Goal: Check status: Check status

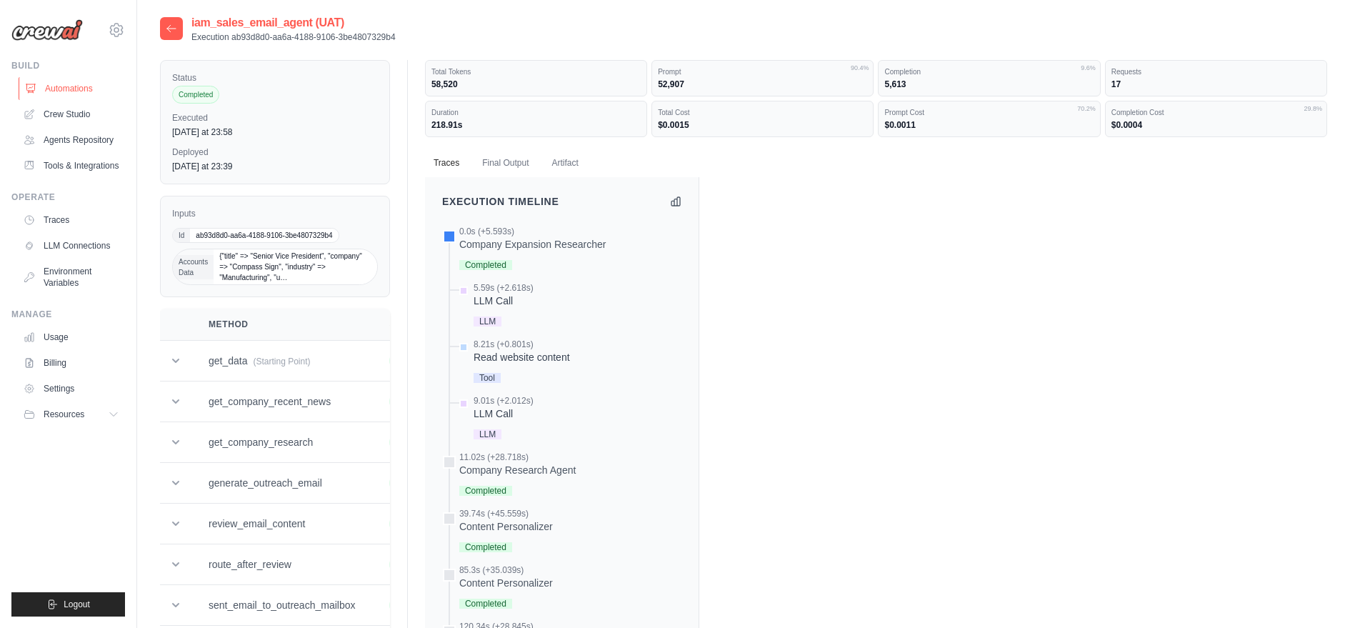
click at [74, 90] on link "Automations" at bounding box center [73, 88] width 108 height 23
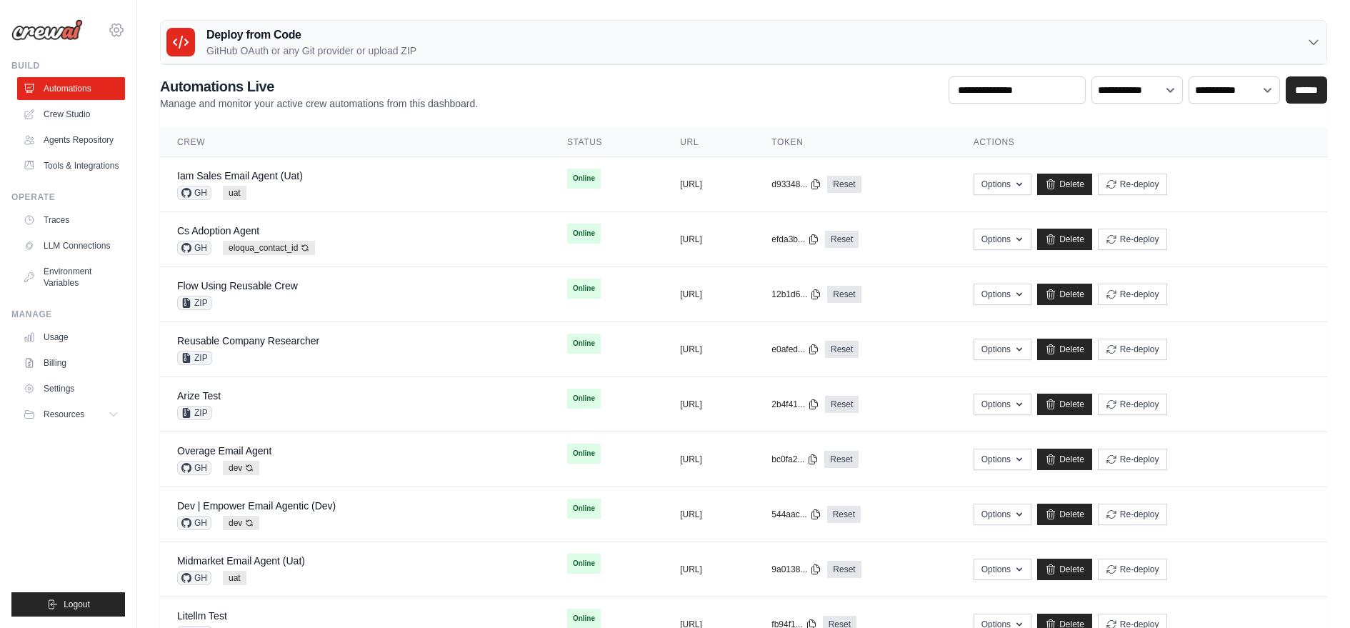
click at [119, 37] on icon at bounding box center [116, 29] width 17 height 17
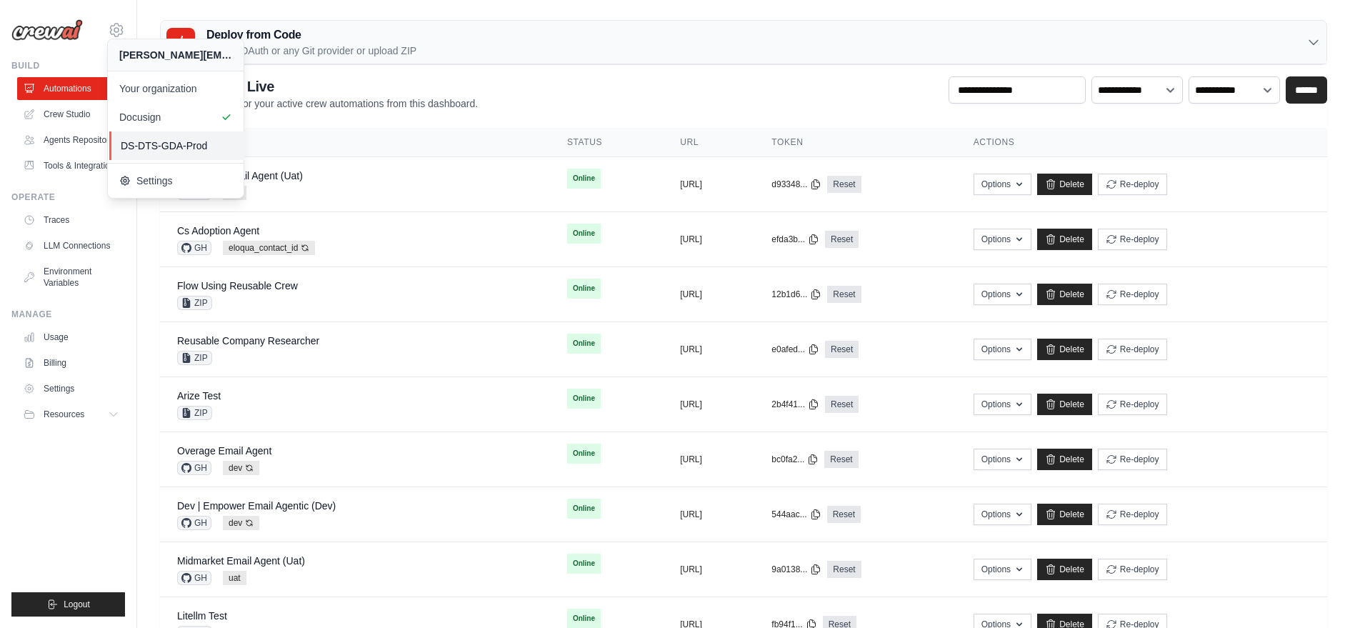
click at [133, 135] on link "DS-DTS-GDA-Prod" at bounding box center [177, 145] width 136 height 29
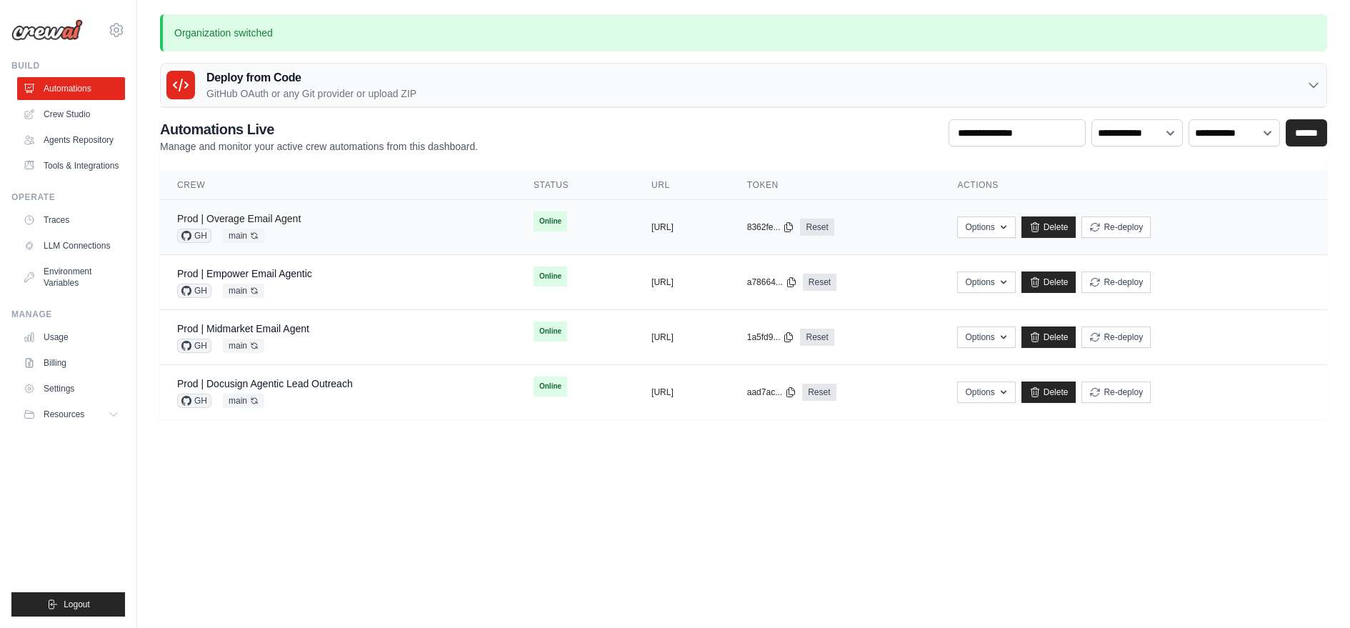
click at [274, 218] on link "Prod | Overage Email Agent" at bounding box center [239, 218] width 124 height 11
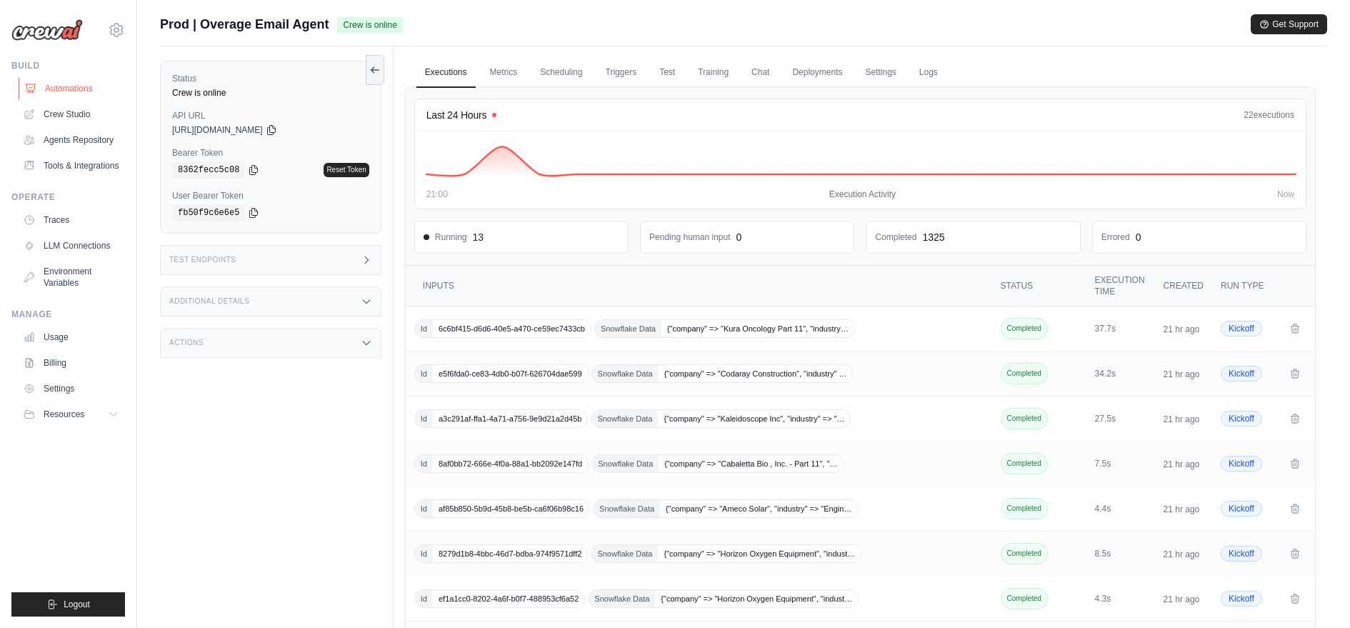
click at [83, 82] on link "Automations" at bounding box center [73, 88] width 108 height 23
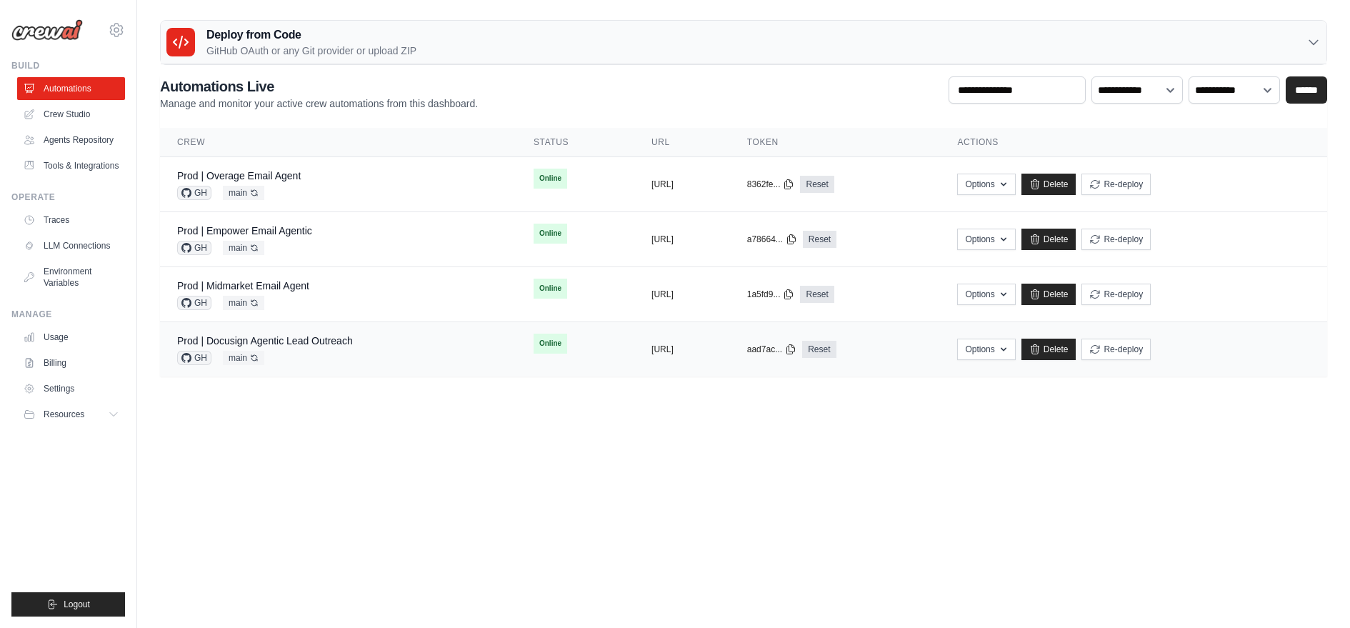
drag, startPoint x: 309, startPoint y: 350, endPoint x: 307, endPoint y: 329, distance: 21.5
click at [307, 329] on td "Prod | Docusign Agentic Lead Outreach GH main Auto-deploy enabled" at bounding box center [338, 349] width 357 height 55
click at [276, 227] on link "Prod | Empower Email Agentic" at bounding box center [244, 230] width 135 height 11
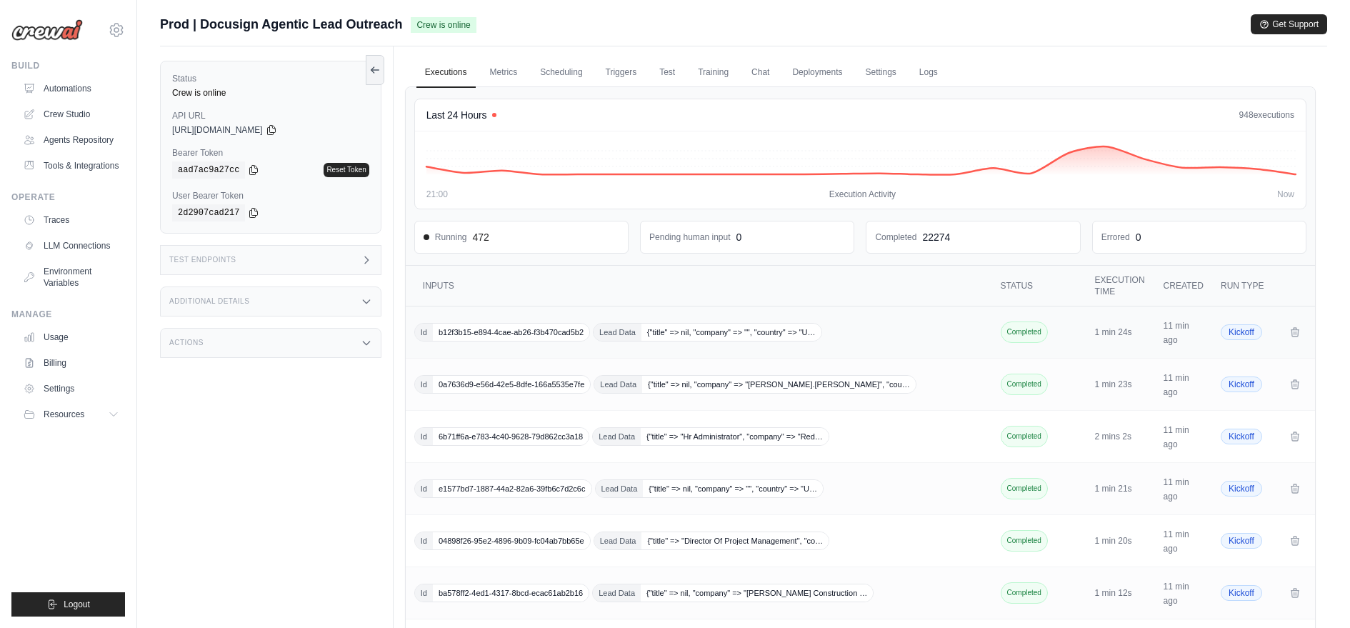
click at [517, 330] on span "b12f3b15-e894-4cae-ab26-f3b470cad5b2" at bounding box center [511, 332] width 156 height 17
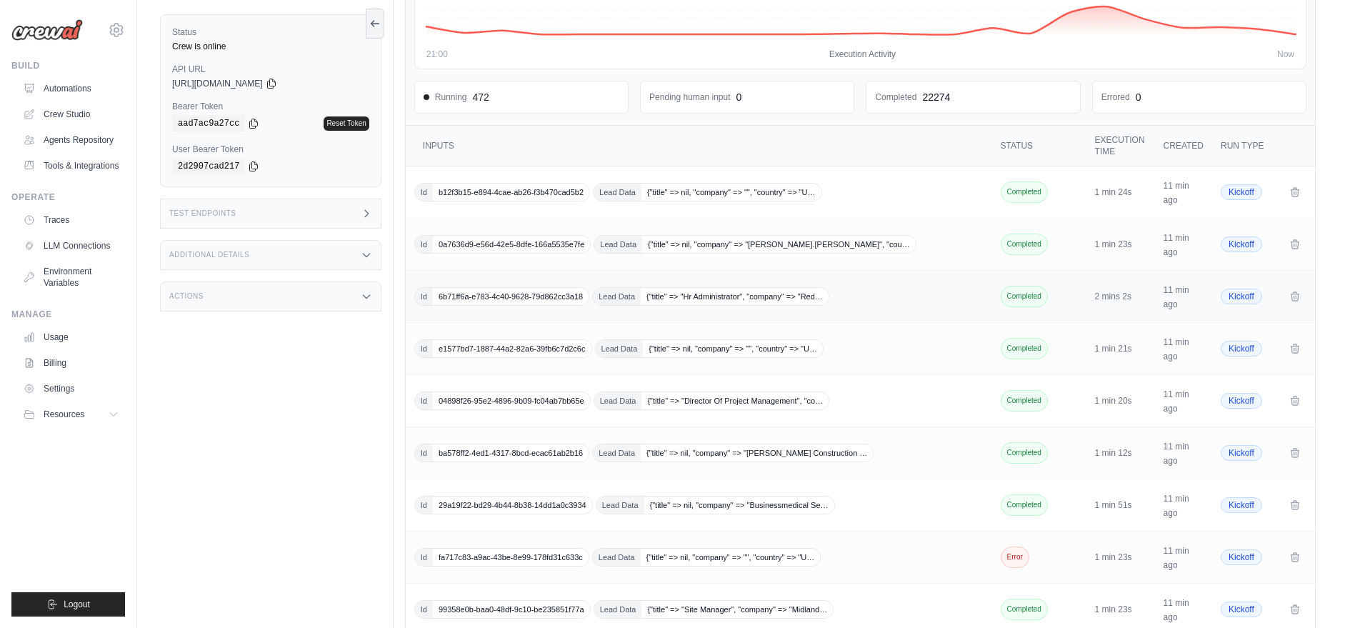
scroll to position [264, 0]
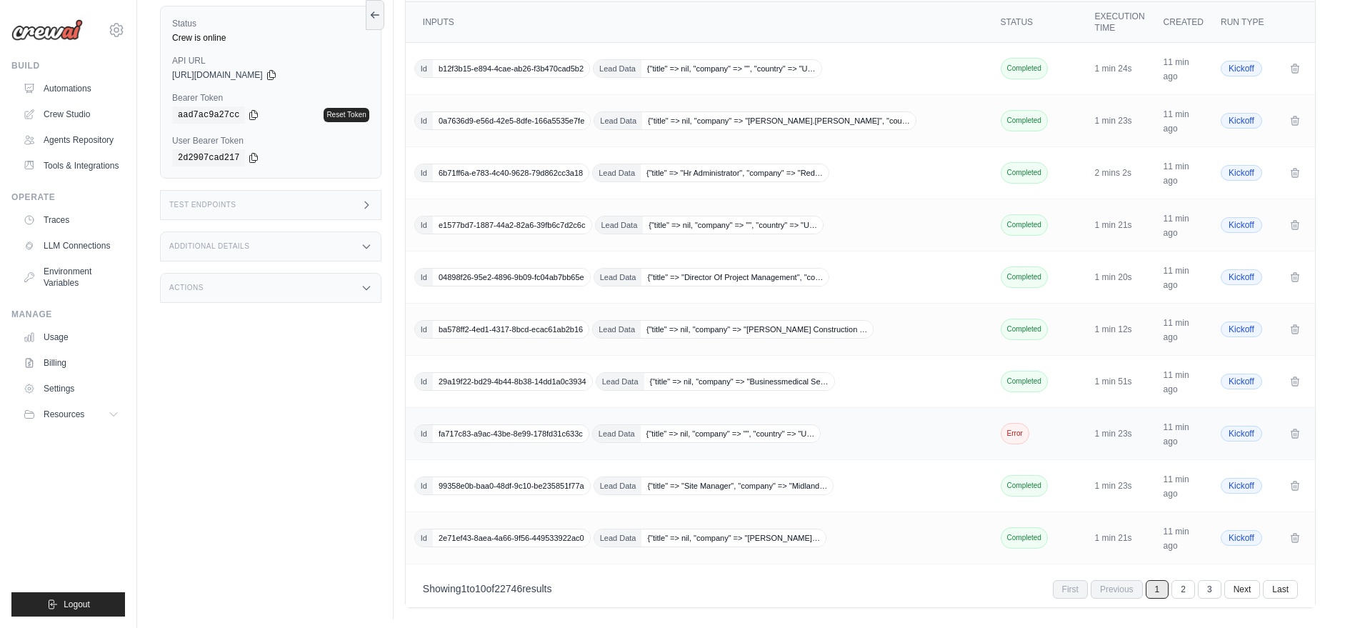
click at [461, 427] on span "fa717c83-a9ac-43be-8e99-178fd31c633c" at bounding box center [511, 433] width 156 height 17
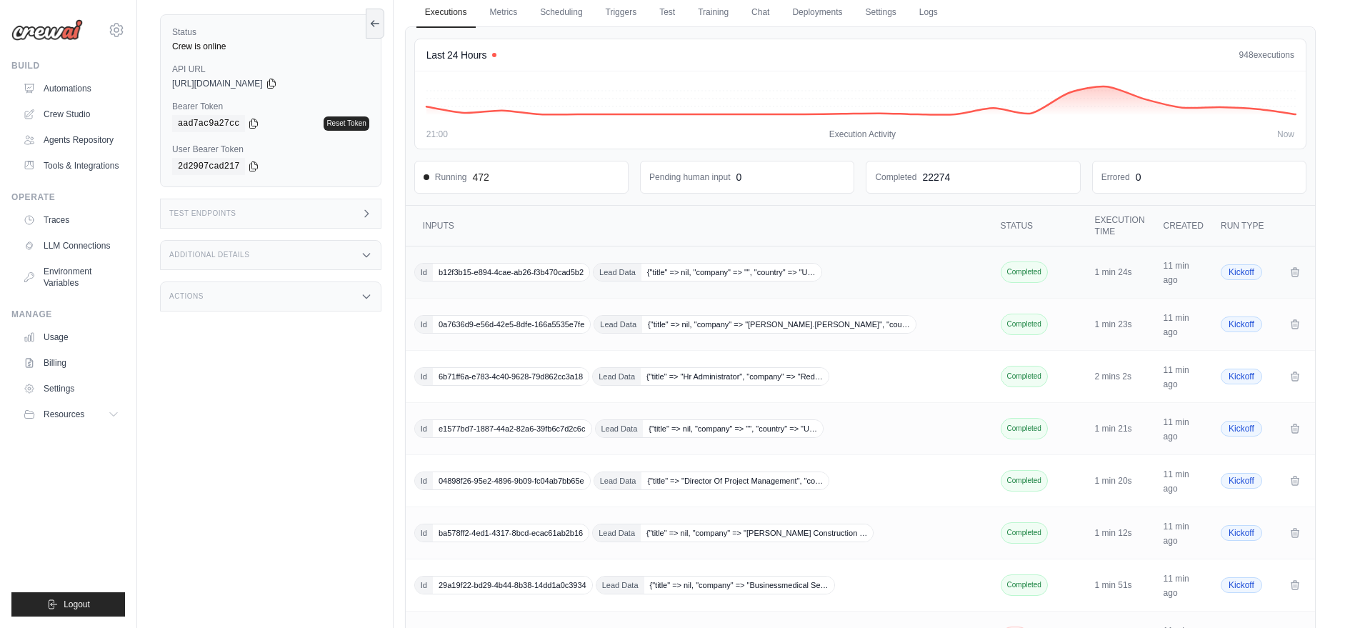
click at [487, 269] on span "b12f3b15-e894-4cae-ab26-f3b470cad5b2" at bounding box center [511, 272] width 156 height 17
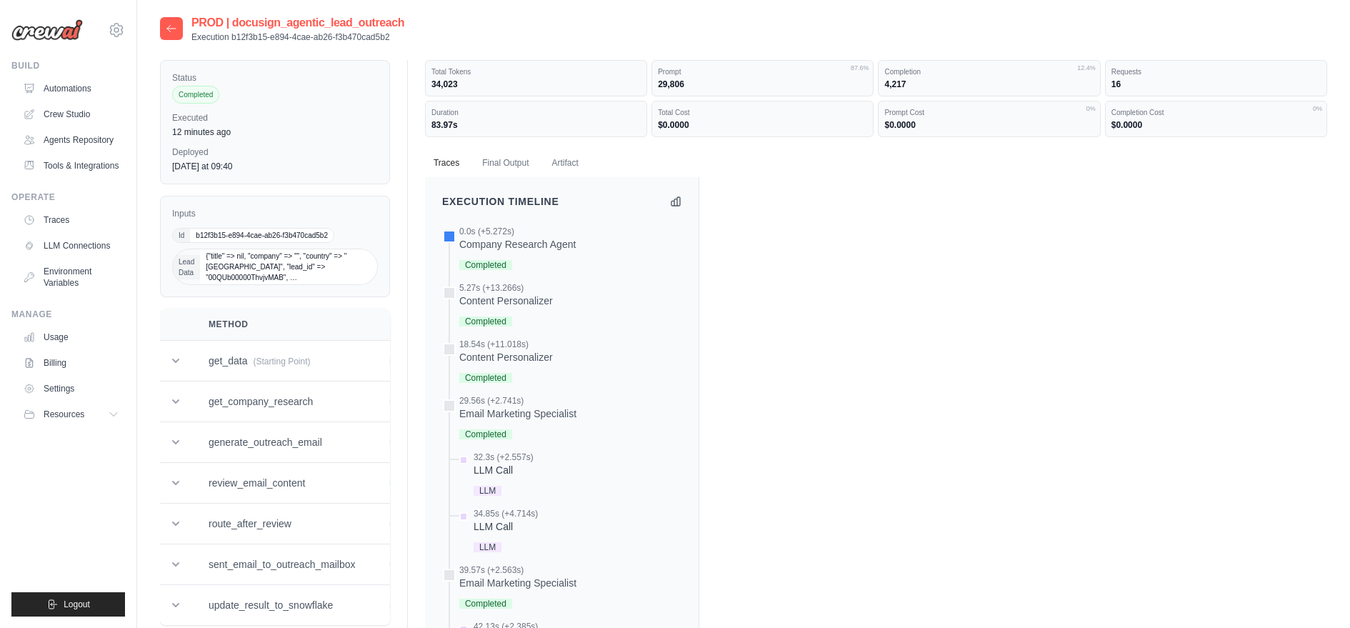
click at [276, 226] on div "Inputs Id b12f3b15-e894-4cae-ab26-f3b470cad5b2 Lead Data {"title" => nil, "comp…" at bounding box center [275, 246] width 230 height 101
copy div "b12f3b15-e894-4cae-ab26-f3b470cad5b2"
click at [291, 229] on span "b12f3b15-e894-4cae-ab26-f3b470cad5b2" at bounding box center [262, 236] width 144 height 14
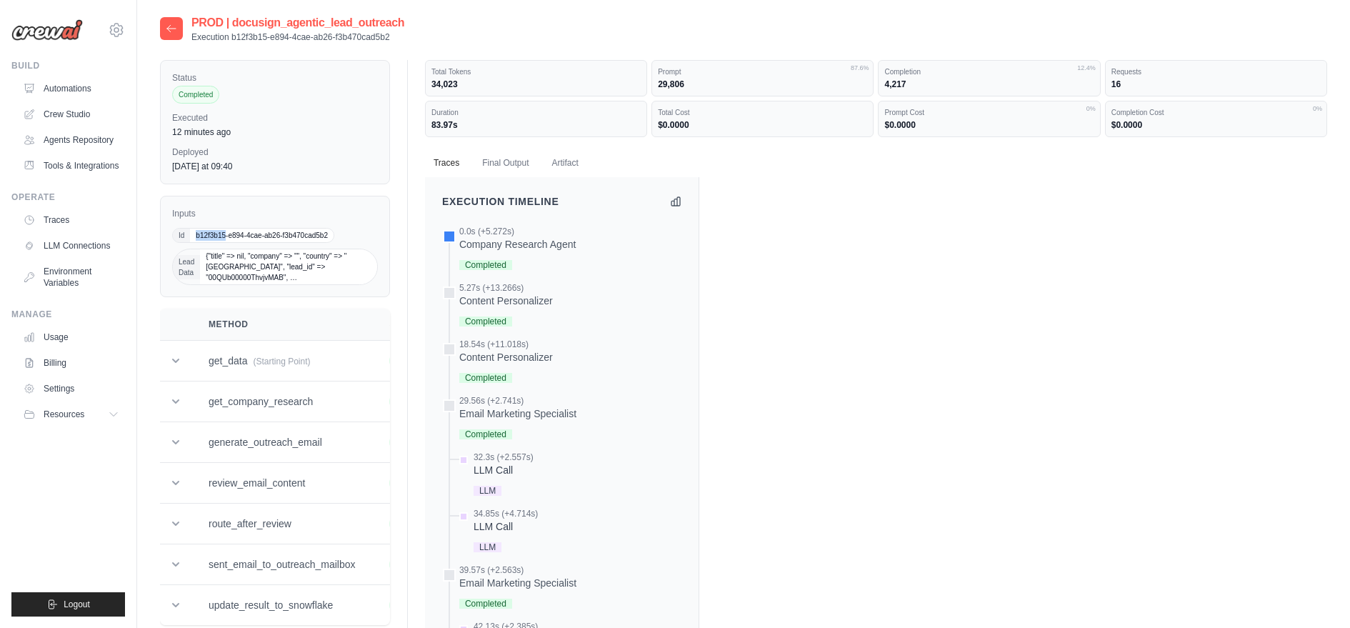
click at [291, 229] on span "b12f3b15-e894-4cae-ab26-f3b470cad5b2" at bounding box center [262, 236] width 144 height 14
drag, startPoint x: 230, startPoint y: 39, endPoint x: 434, endPoint y: 31, distance: 204.5
click at [435, 31] on div "PROD | docusign_agentic_lead_outreach Execution b12f3b15-e894-4cae-ab26-f3b470c…" at bounding box center [743, 28] width 1167 height 29
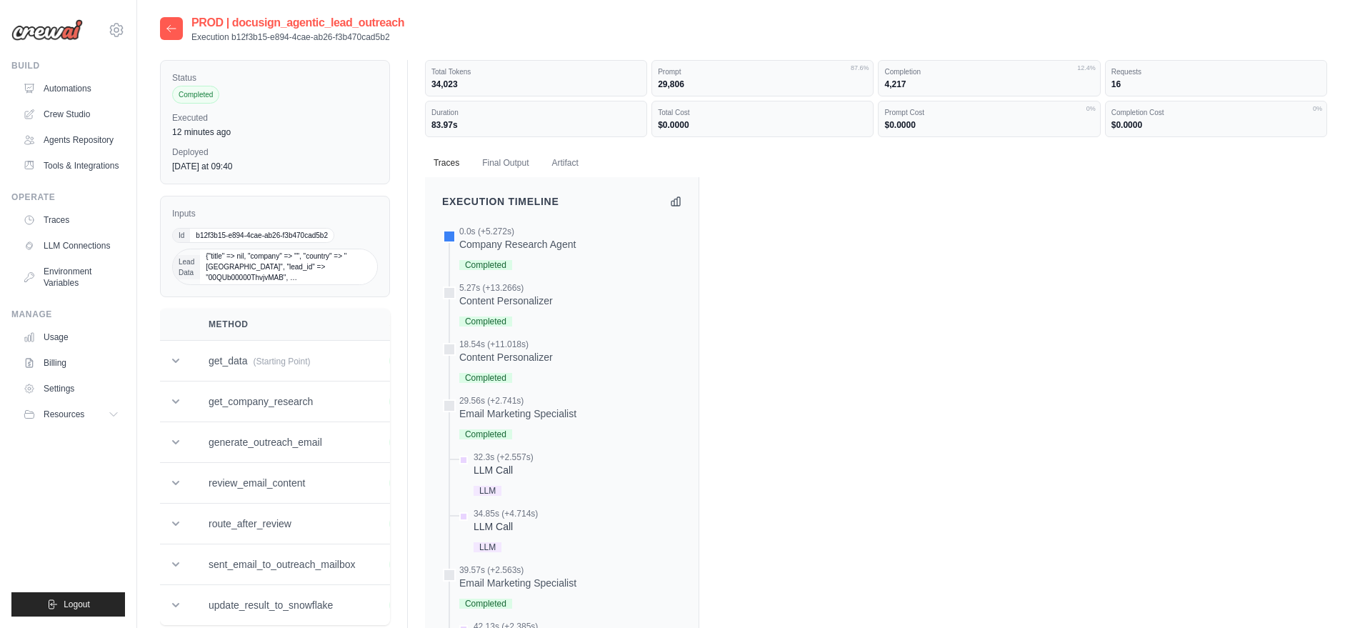
copy p "b12f3b15-e894-4cae-ab26-f3b470cad5b2"
click at [303, 38] on p "Execution b12f3b15-e894-4cae-ab26-f3b470cad5b2" at bounding box center [297, 36] width 213 height 11
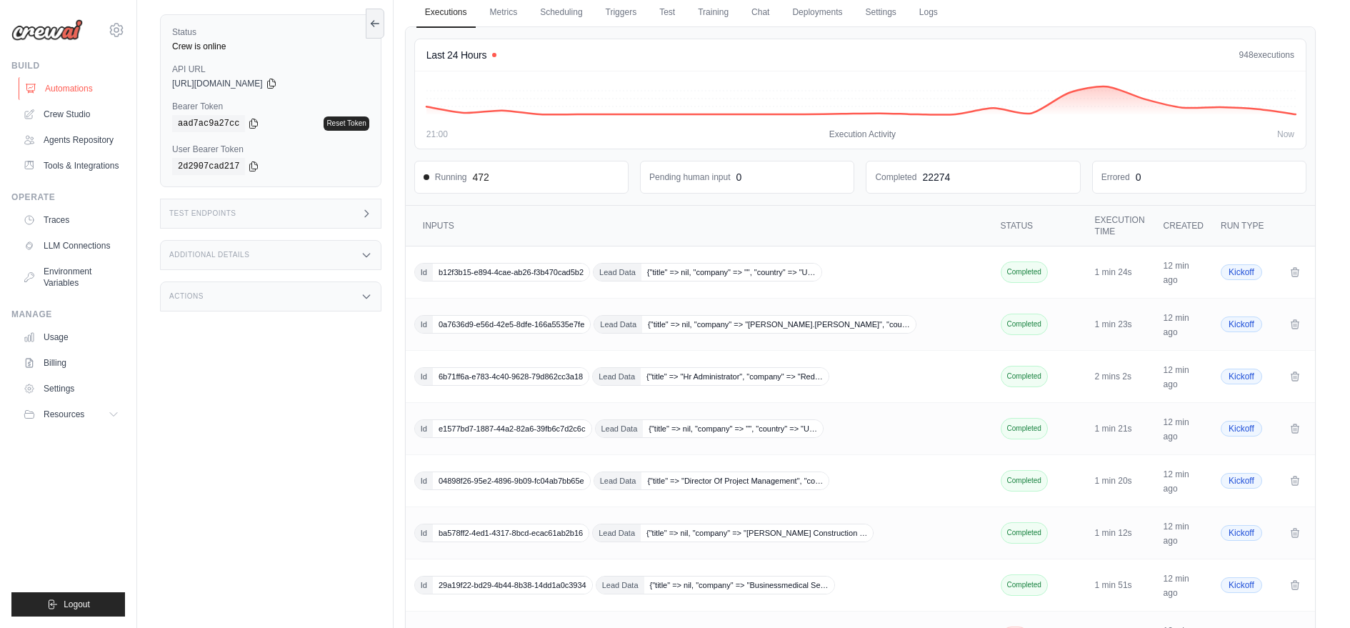
click at [81, 87] on link "Automations" at bounding box center [73, 88] width 108 height 23
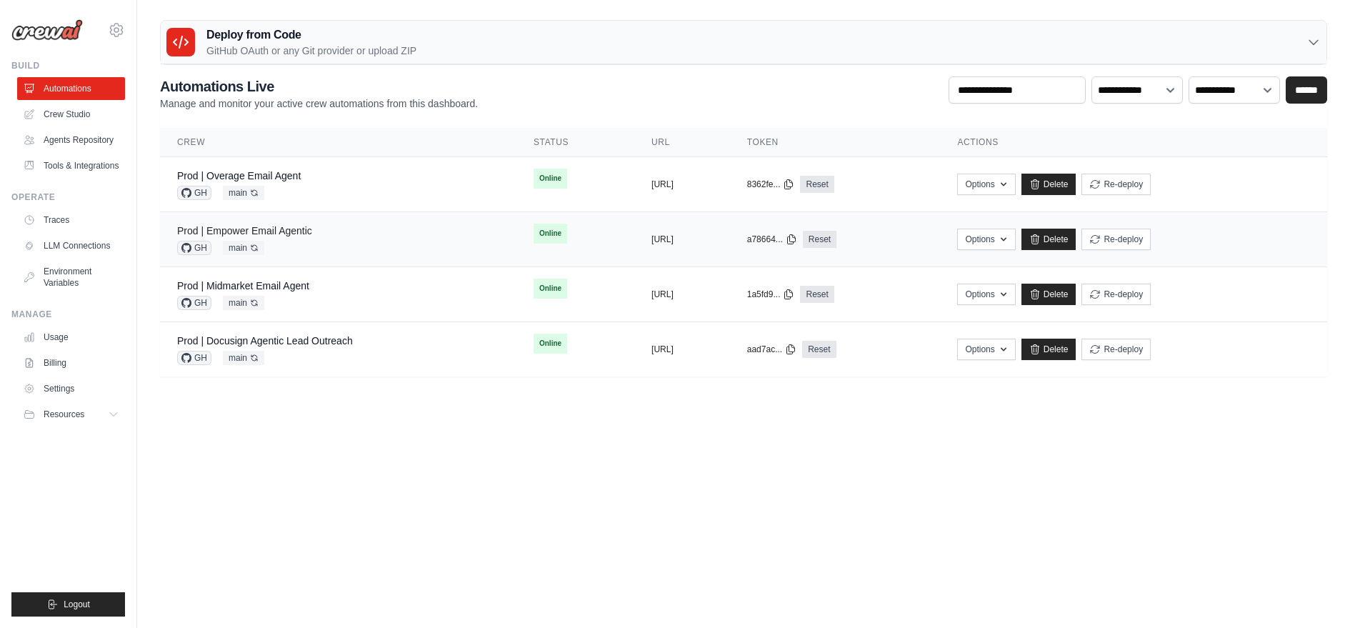
click at [291, 225] on link "Prod | Empower Email Agentic" at bounding box center [244, 230] width 135 height 11
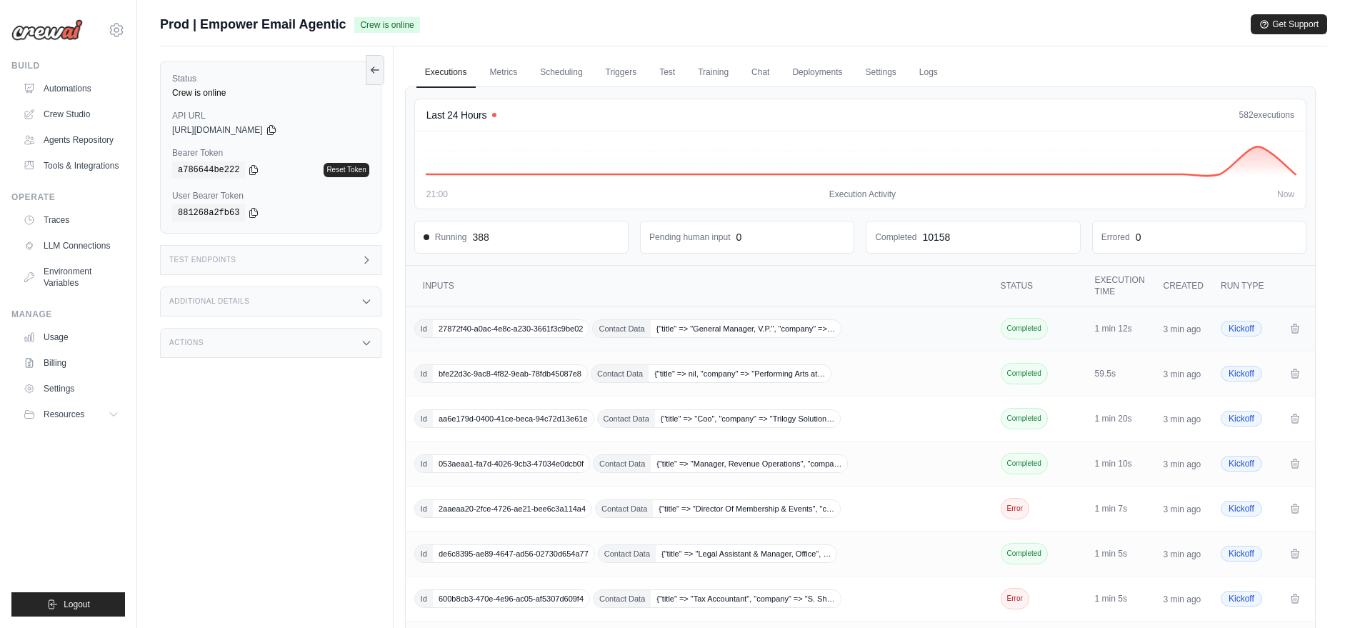
click at [487, 320] on span "27872f40-a0ac-4e8c-a230-3661f3c9be02" at bounding box center [511, 328] width 156 height 17
click at [498, 422] on span "aa6e179d-0400-41ce-beca-94c72d13e61e" at bounding box center [513, 418] width 161 height 17
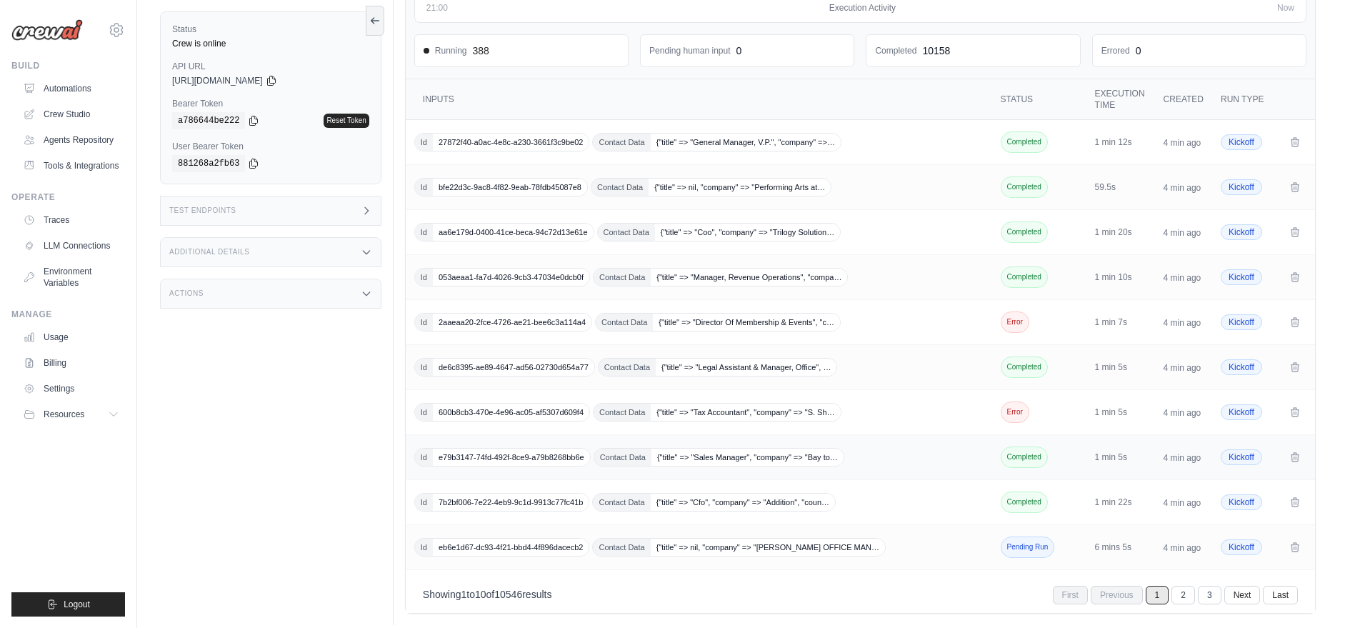
click at [485, 449] on span "e79b3147-74fd-492f-8ce9-a79b8268bb6e" at bounding box center [511, 457] width 157 height 17
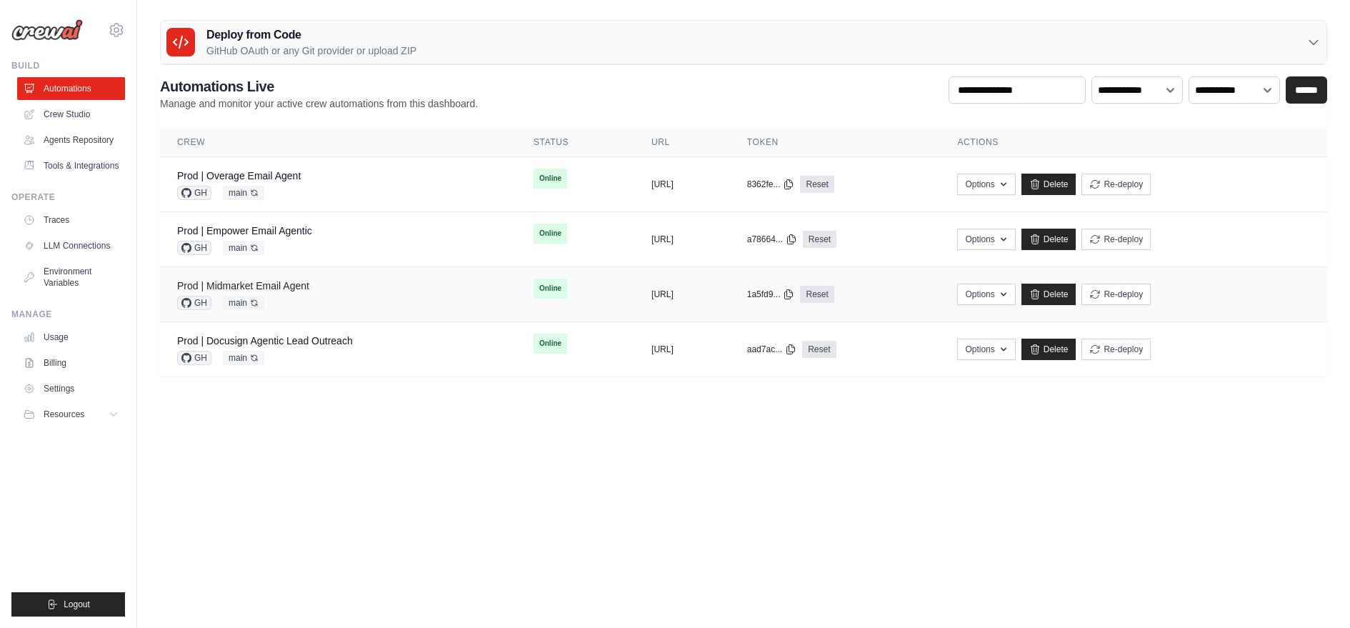
click at [259, 283] on link "Prod | Midmarket Email Agent" at bounding box center [243, 285] width 132 height 11
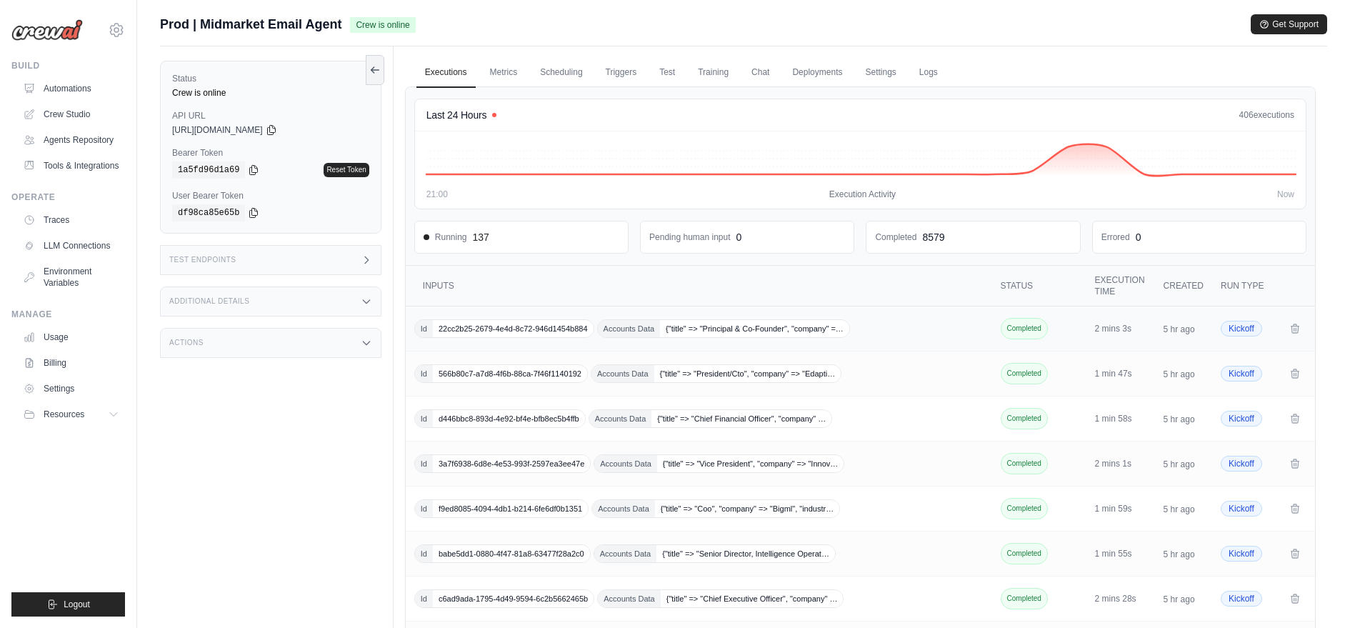
click at [493, 322] on span "22cc2b25-2679-4e4d-8c72-946d1454b884" at bounding box center [513, 328] width 161 height 17
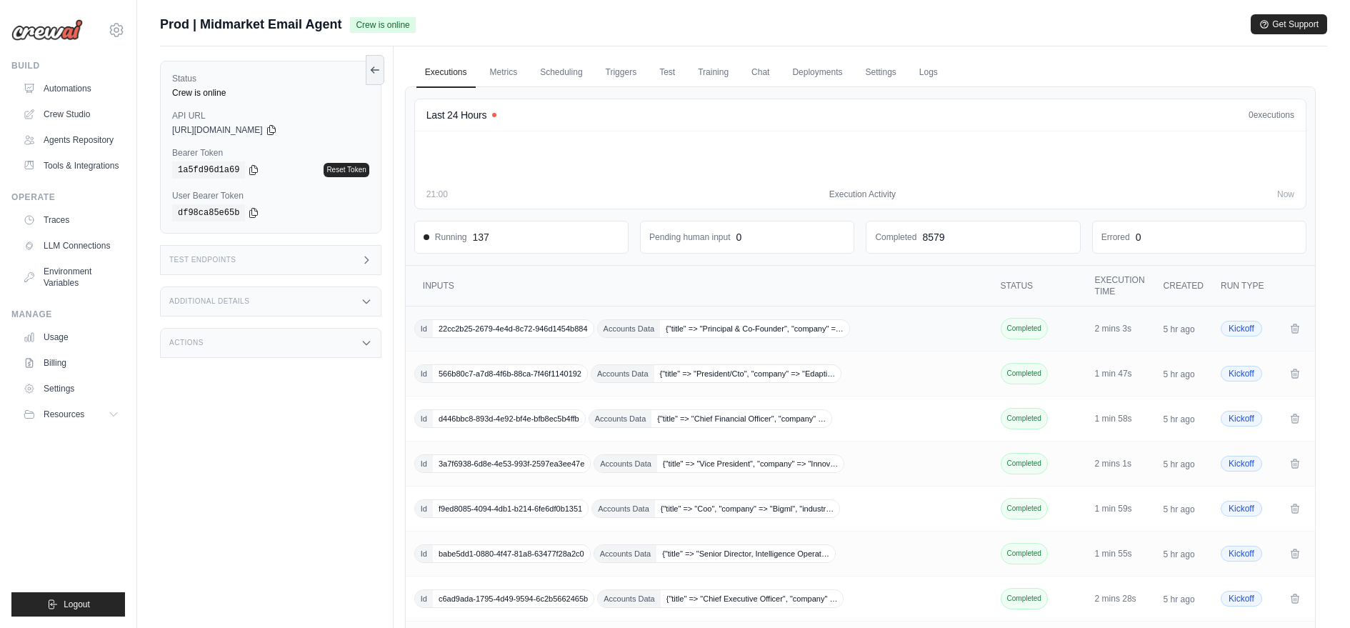
click at [482, 332] on span "22cc2b25-2679-4e4d-8c72-946d1454b884" at bounding box center [513, 328] width 161 height 17
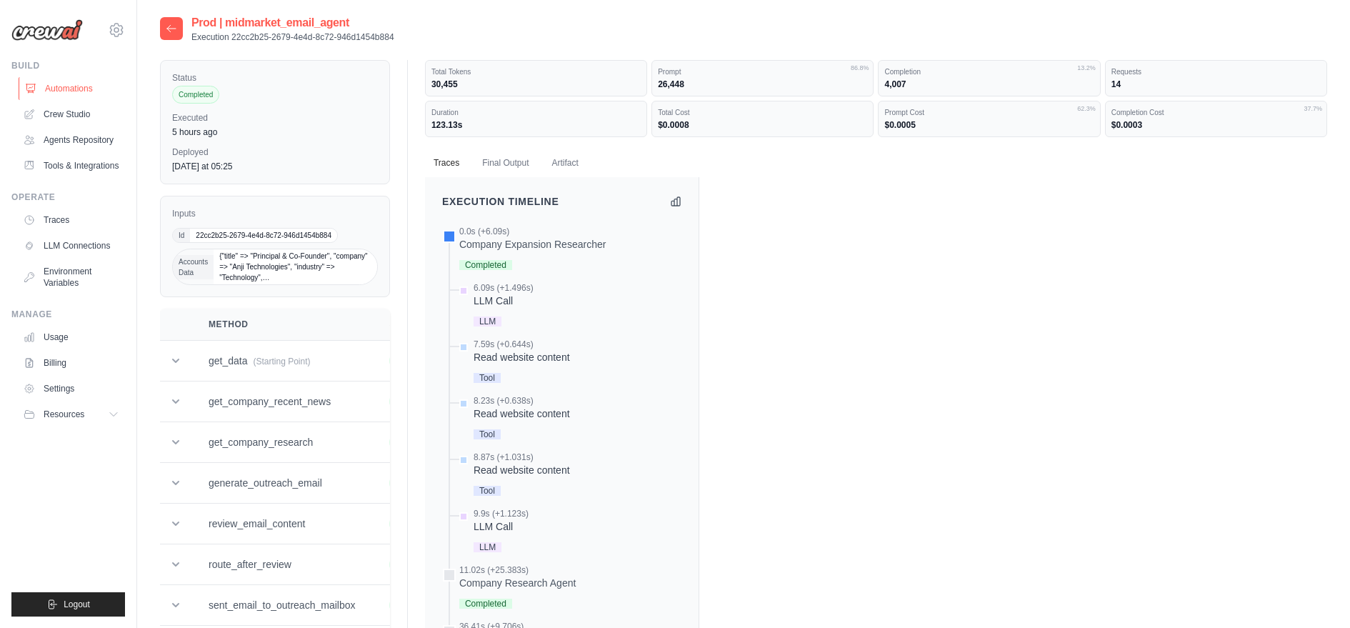
click at [83, 88] on link "Automations" at bounding box center [73, 88] width 108 height 23
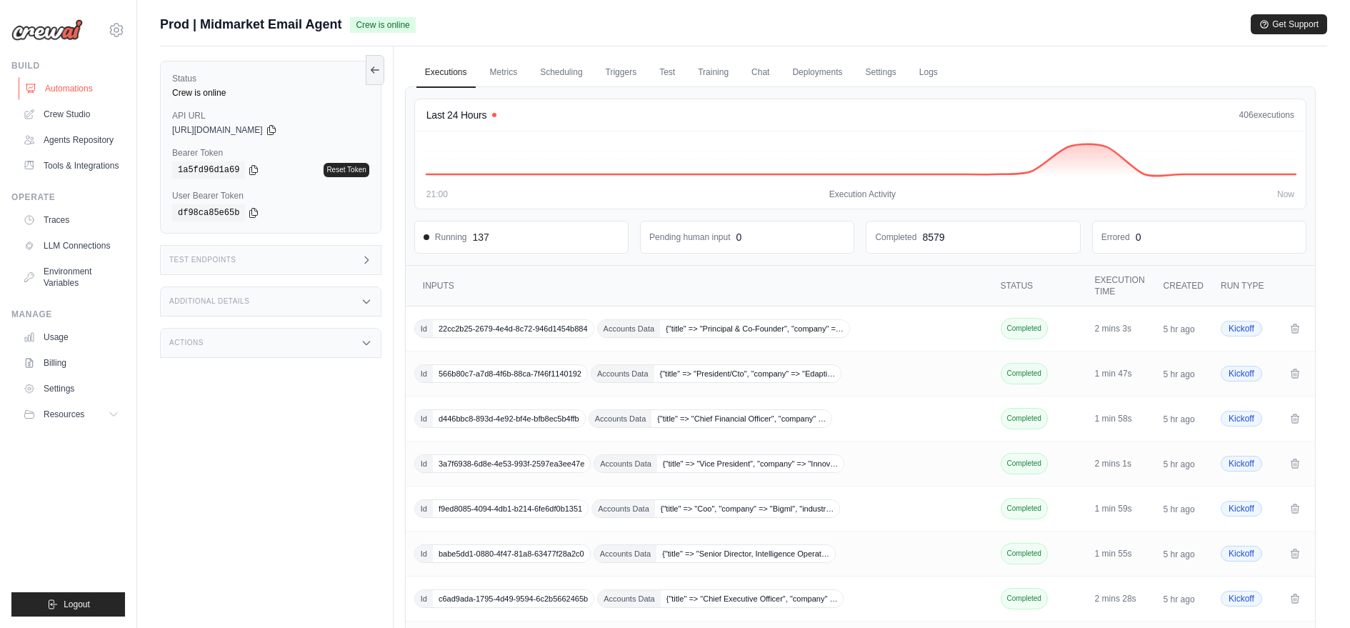
click at [59, 90] on link "Automations" at bounding box center [73, 88] width 108 height 23
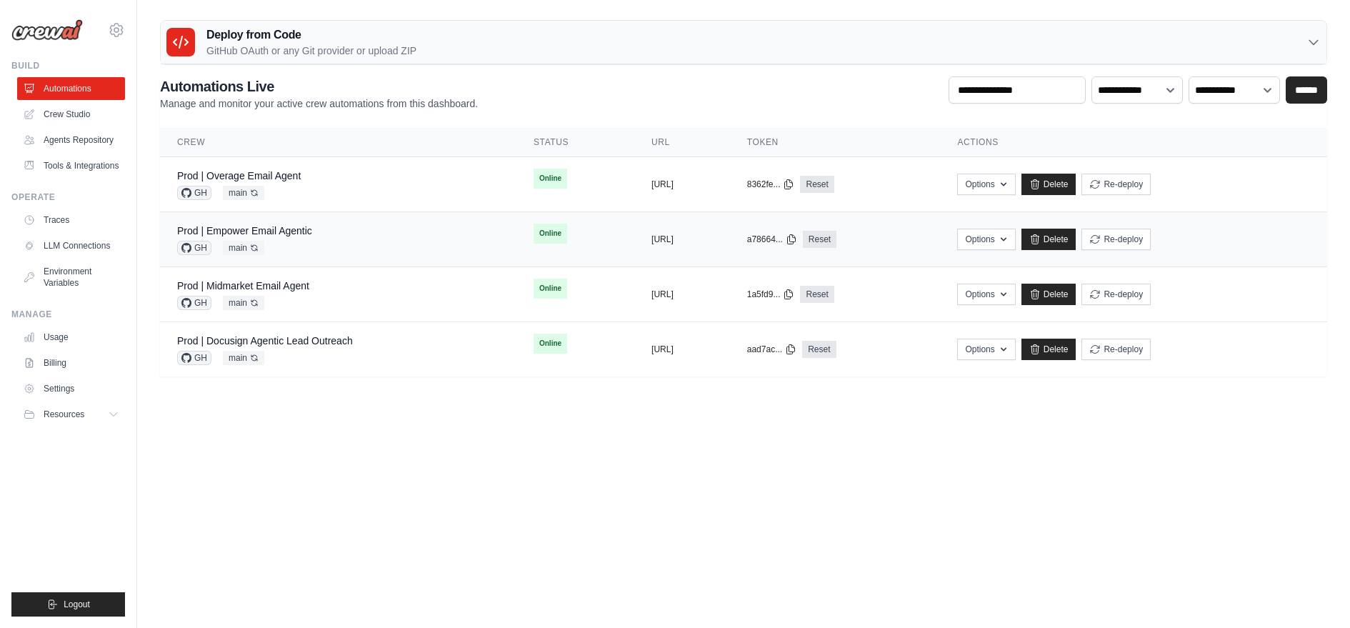
click at [261, 220] on td "Prod | Empower Email Agentic GH main Auto-deploy enabled" at bounding box center [338, 239] width 357 height 55
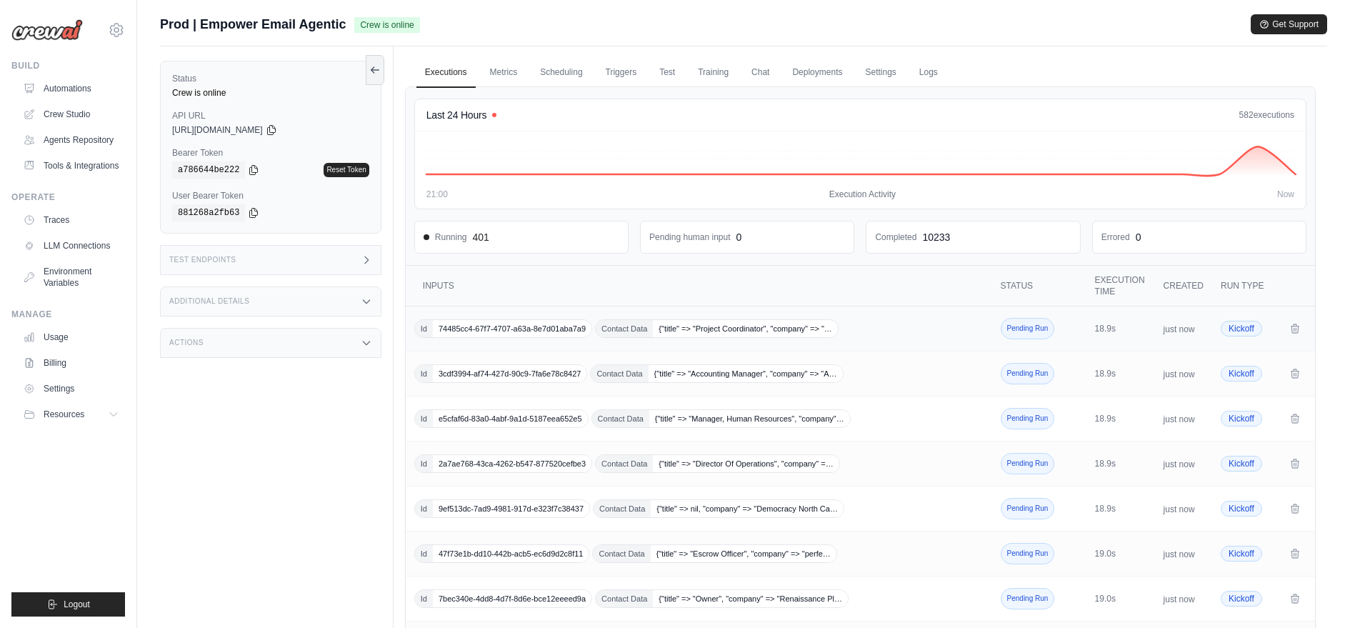
click at [475, 324] on span "74485cc4-67f7-4707-a63a-8e7d01aba7a9" at bounding box center [512, 328] width 159 height 17
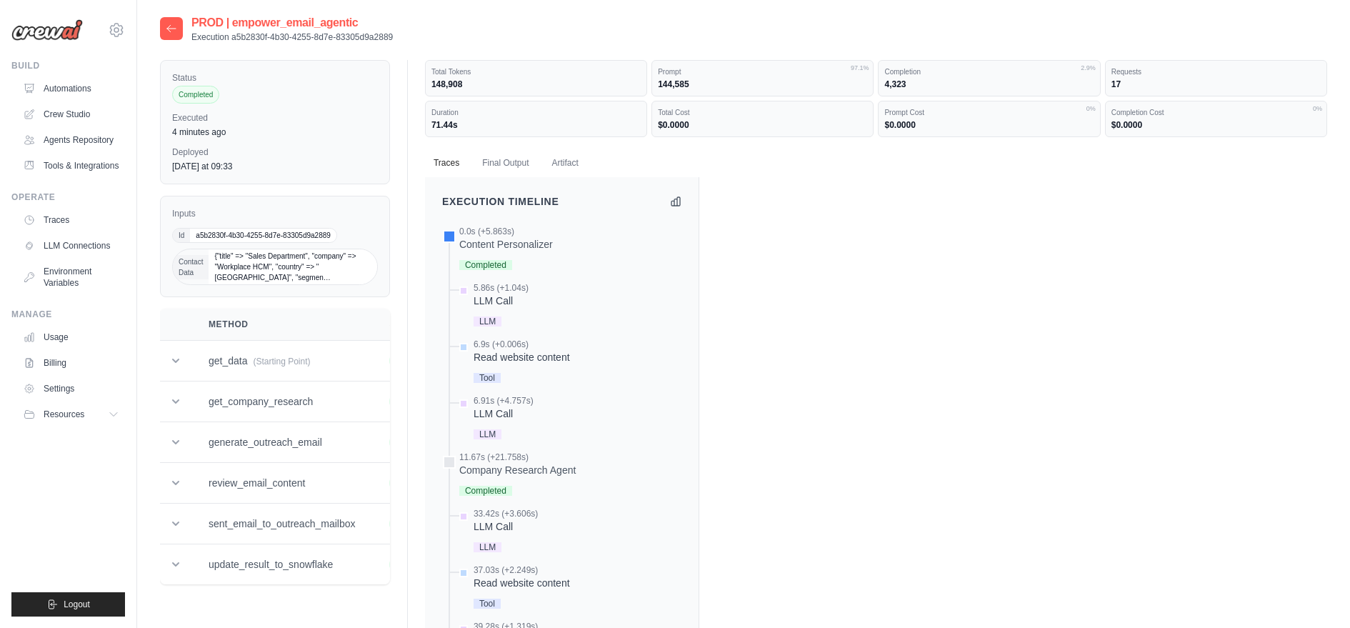
drag, startPoint x: 429, startPoint y: 83, endPoint x: 477, endPoint y: 83, distance: 47.9
click at [477, 83] on div "Total Tokens 148,908" at bounding box center [536, 78] width 222 height 36
